Goal: Find specific page/section: Find specific page/section

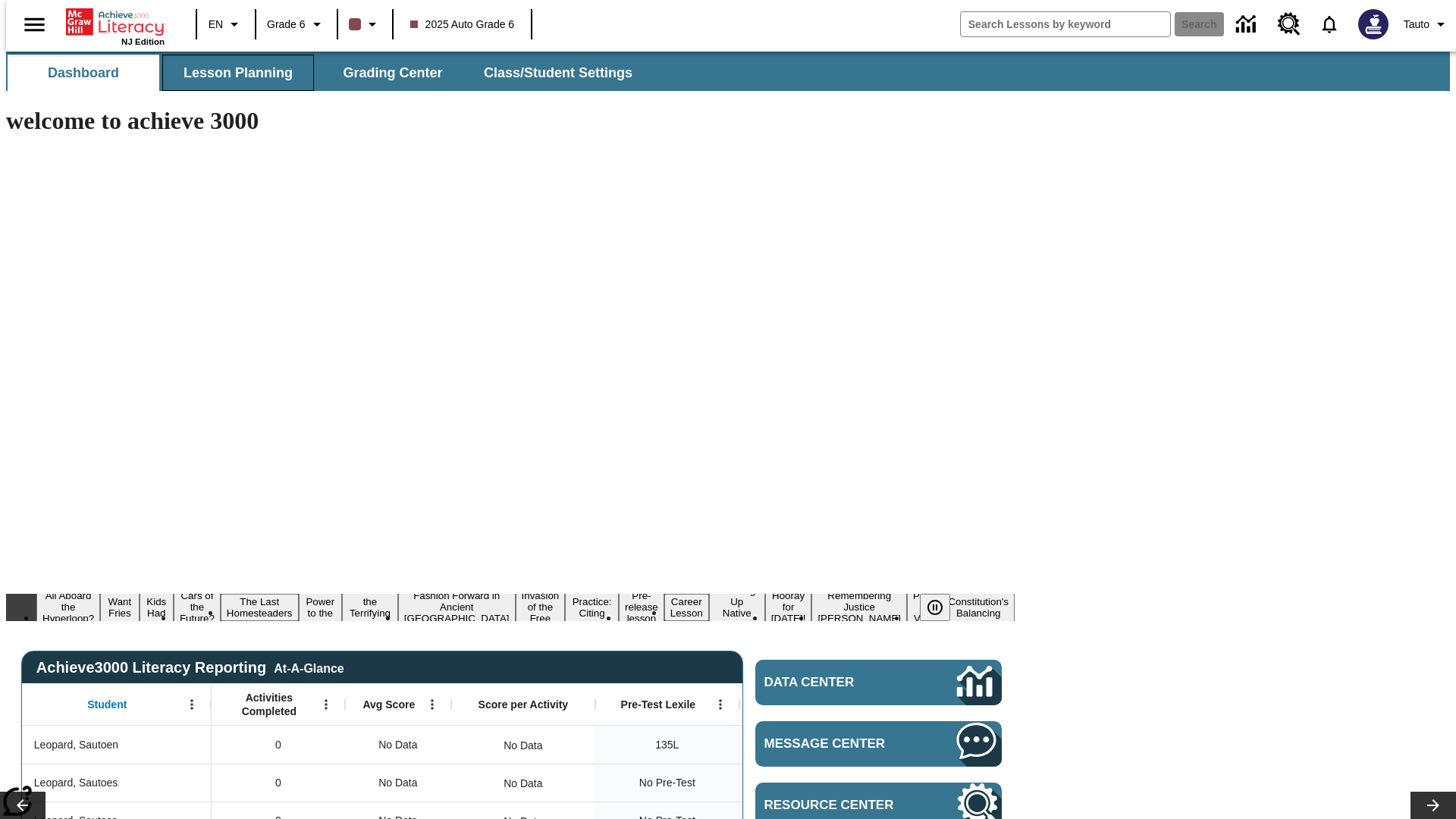
click at [232, 73] on span "Lesson Planning" at bounding box center [238, 73] width 109 height 17
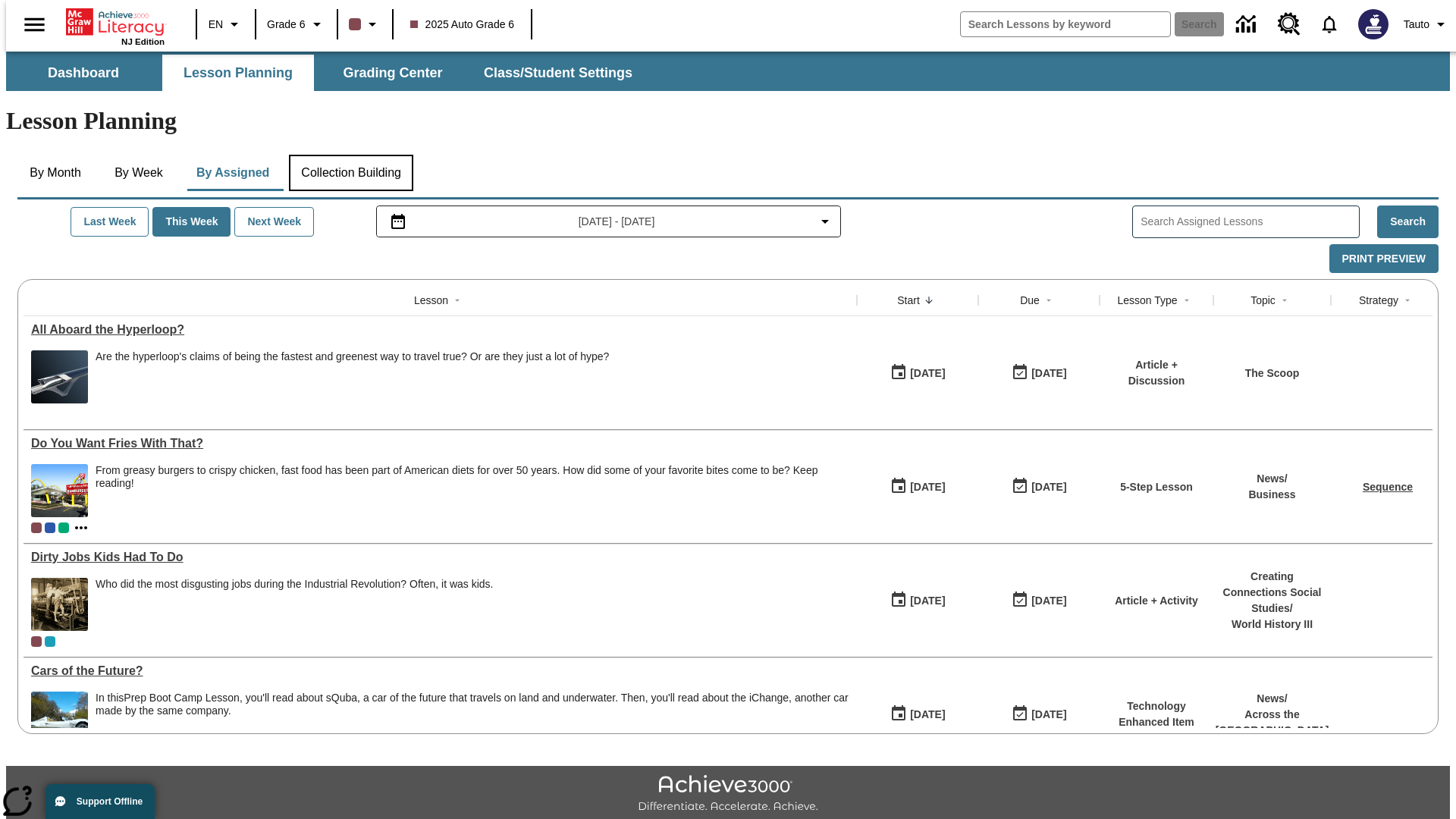
click at [351, 155] on button "Collection Building" at bounding box center [351, 173] width 124 height 36
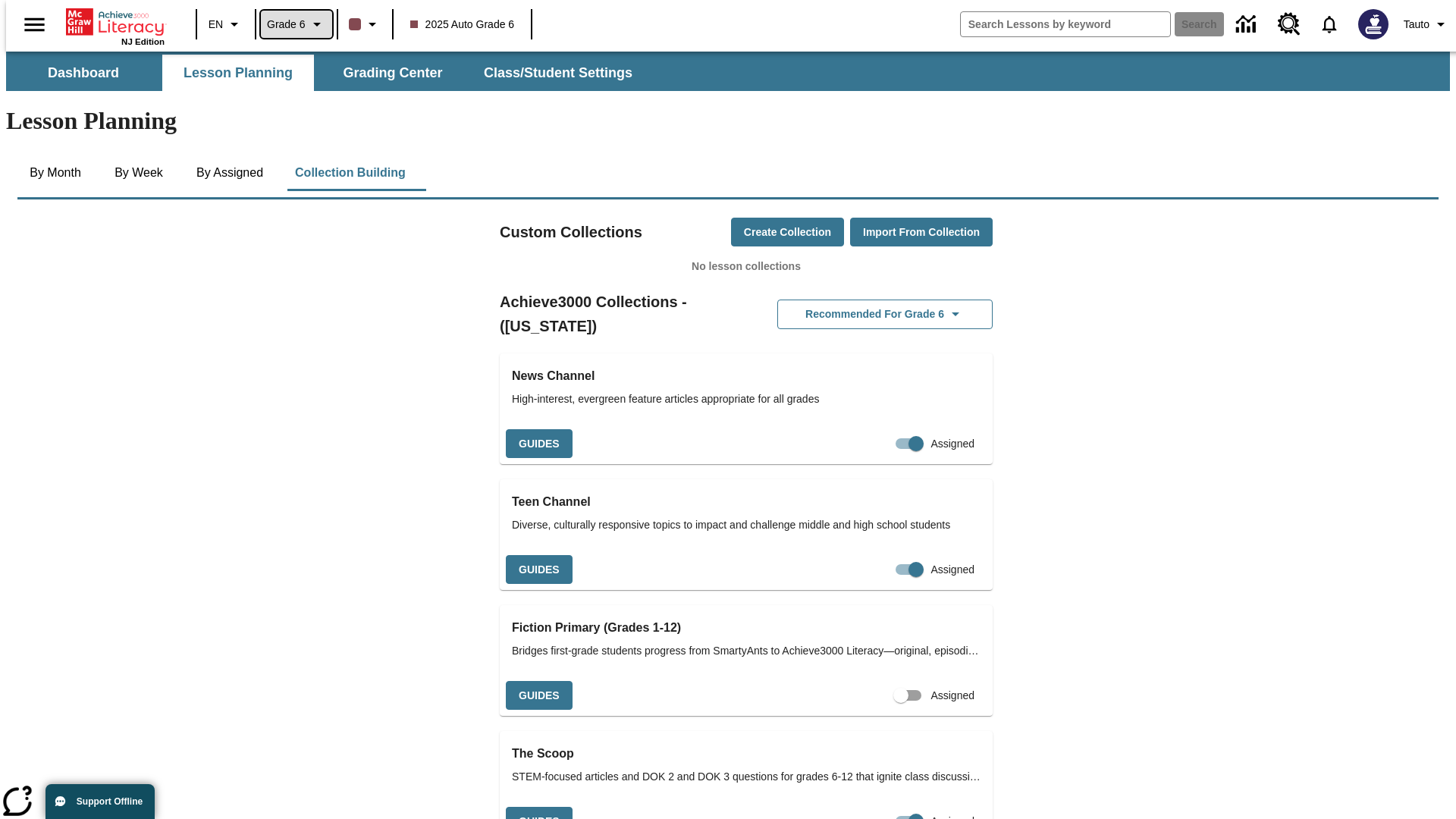
click at [291, 24] on span "Grade 6" at bounding box center [286, 24] width 39 height 16
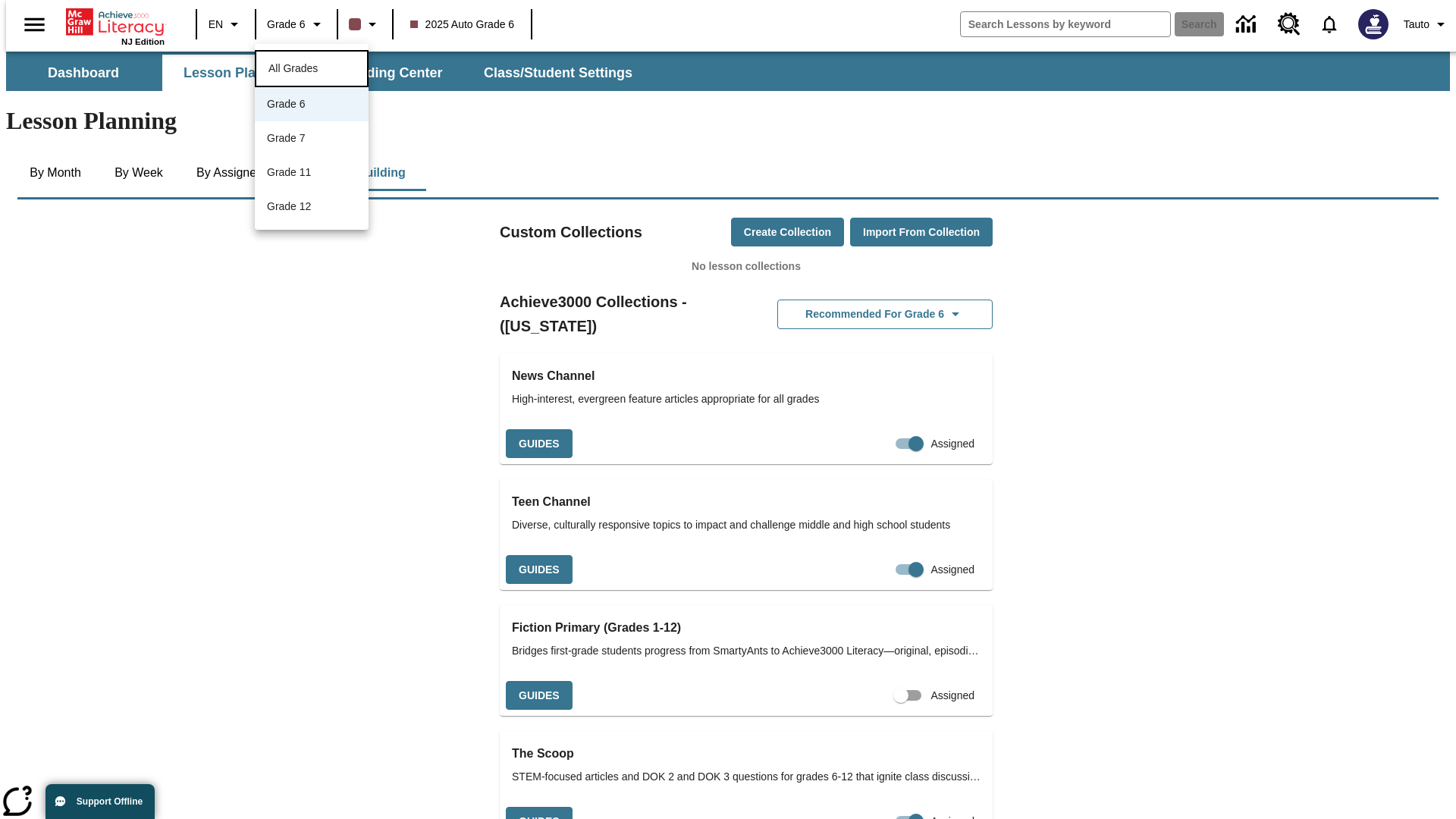
click at [312, 67] on span "All Grades" at bounding box center [293, 68] width 49 height 12
